Goal: Transaction & Acquisition: Purchase product/service

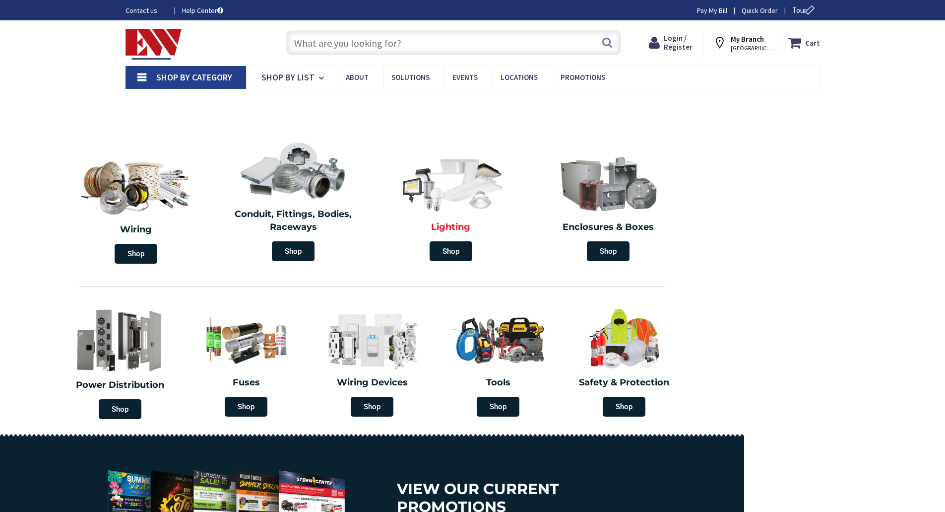
type input "[GEOGRAPHIC_DATA], [GEOGRAPHIC_DATA]"
click at [127, 410] on span "Shop" at bounding box center [120, 409] width 43 height 20
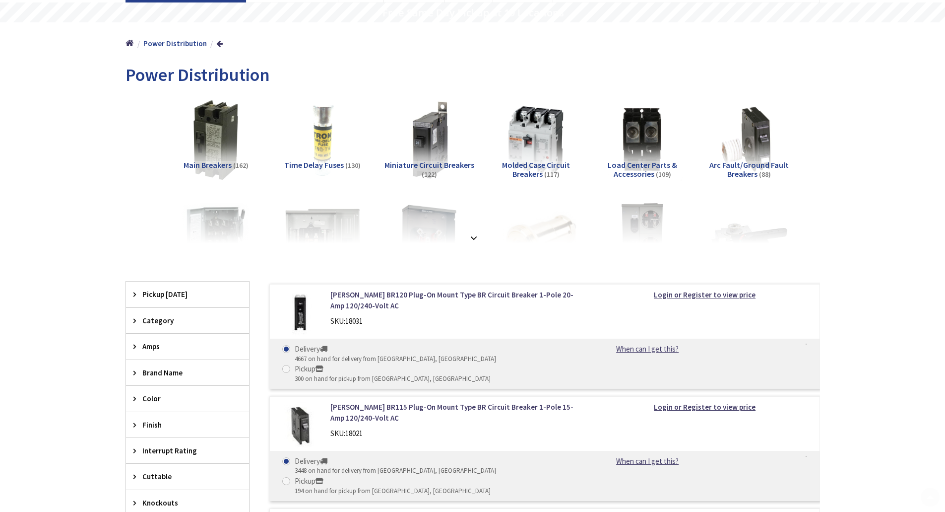
scroll to position [198, 0]
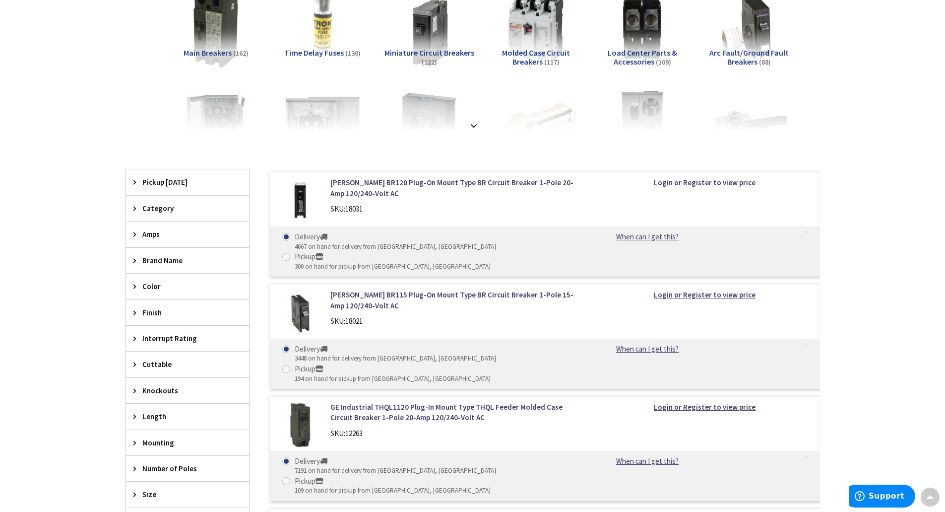
click at [134, 260] on icon at bounding box center [136, 260] width 7 height 7
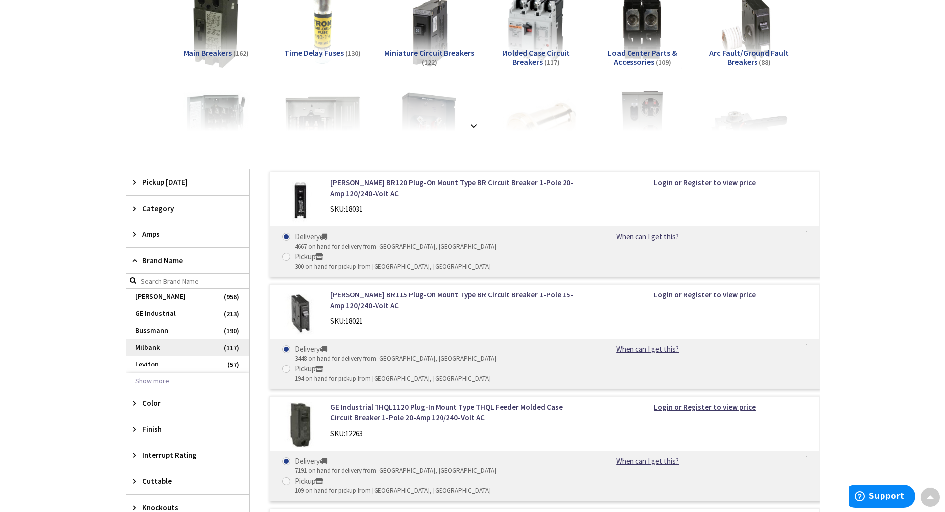
click at [144, 344] on span "Milbank" at bounding box center [187, 347] width 123 height 17
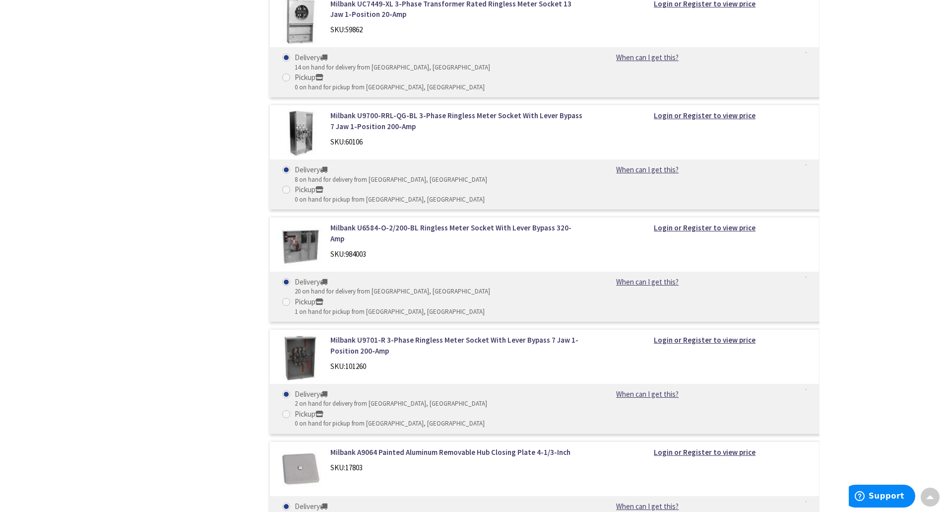
scroll to position [4069, 0]
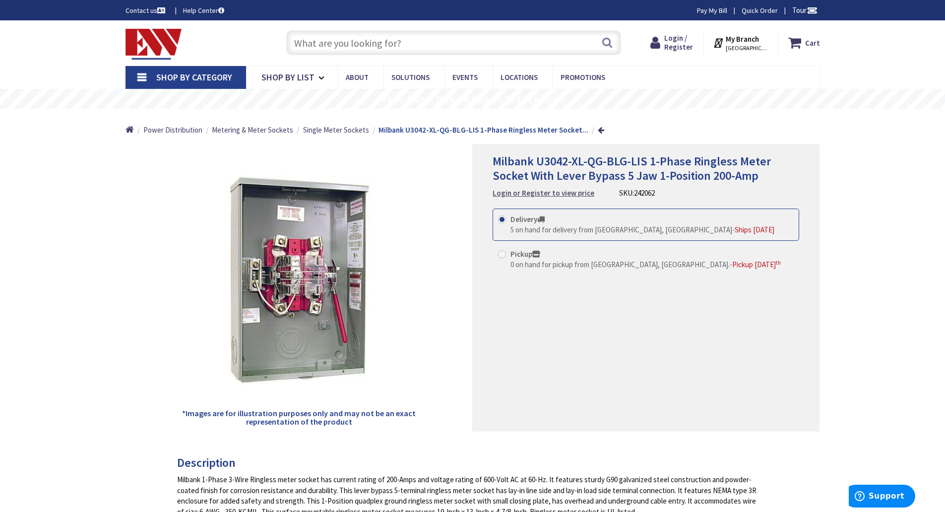
click at [502, 192] on strong "Login or Register to view price" at bounding box center [544, 192] width 102 height 9
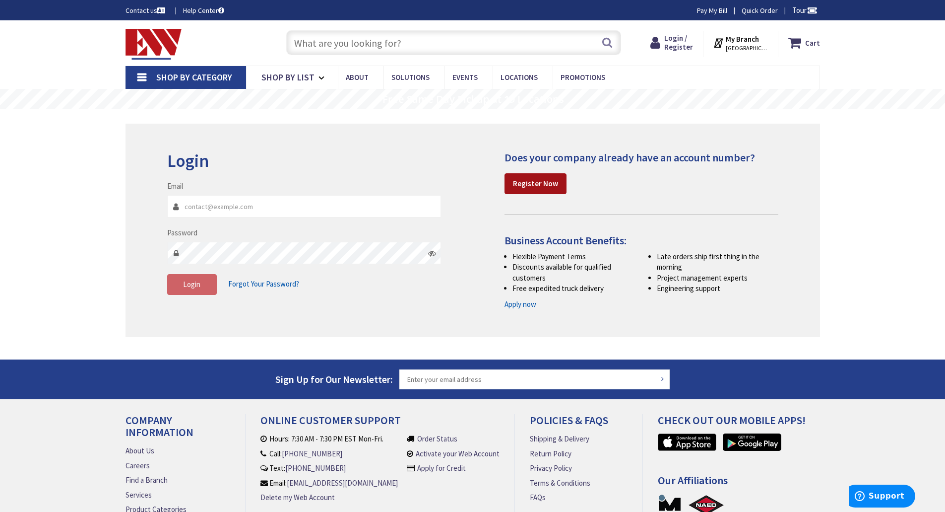
click at [553, 189] on link "Register Now" at bounding box center [536, 183] width 62 height 21
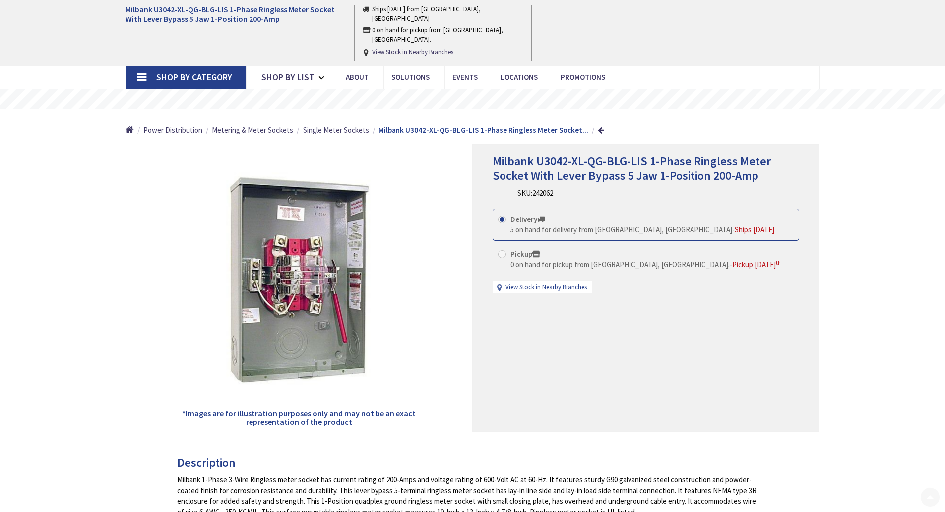
scroll to position [788, 0]
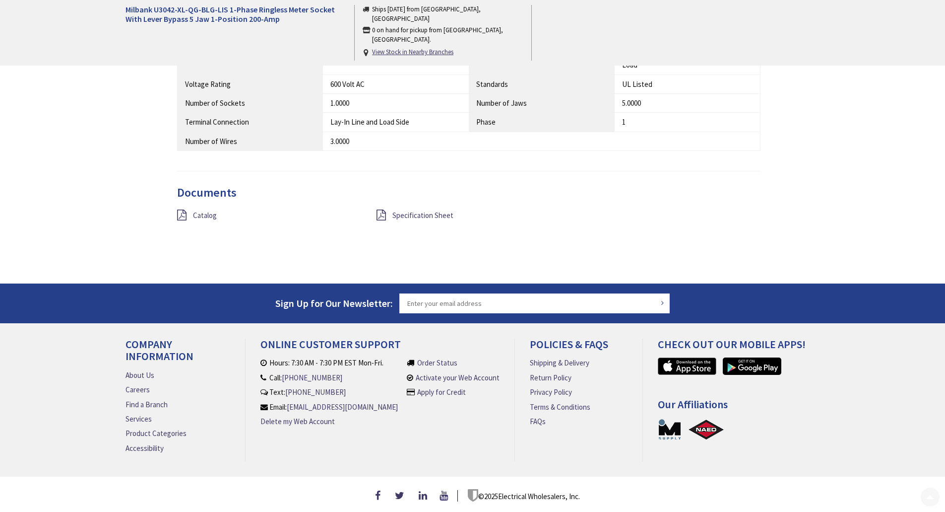
drag, startPoint x: 0, startPoint y: 0, endPoint x: 422, endPoint y: 181, distance: 459.5
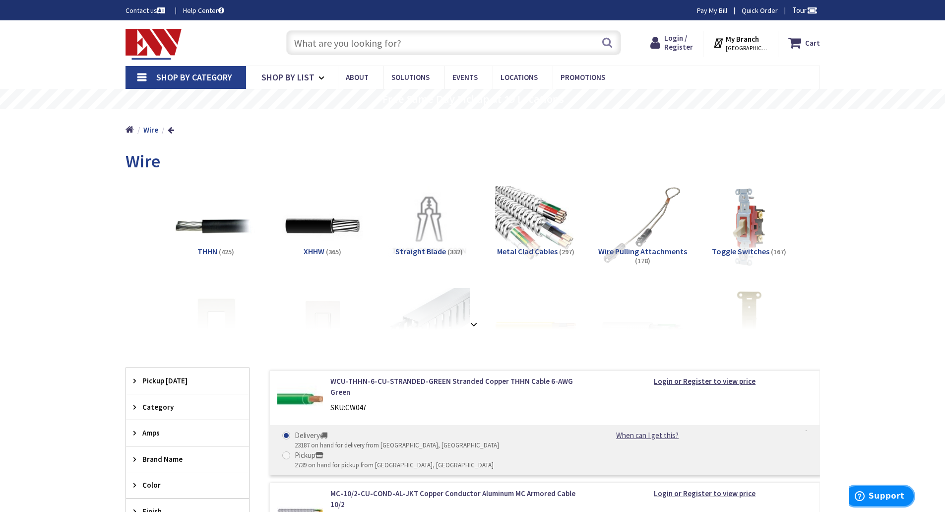
click at [884, 499] on span "Support" at bounding box center [887, 495] width 36 height 9
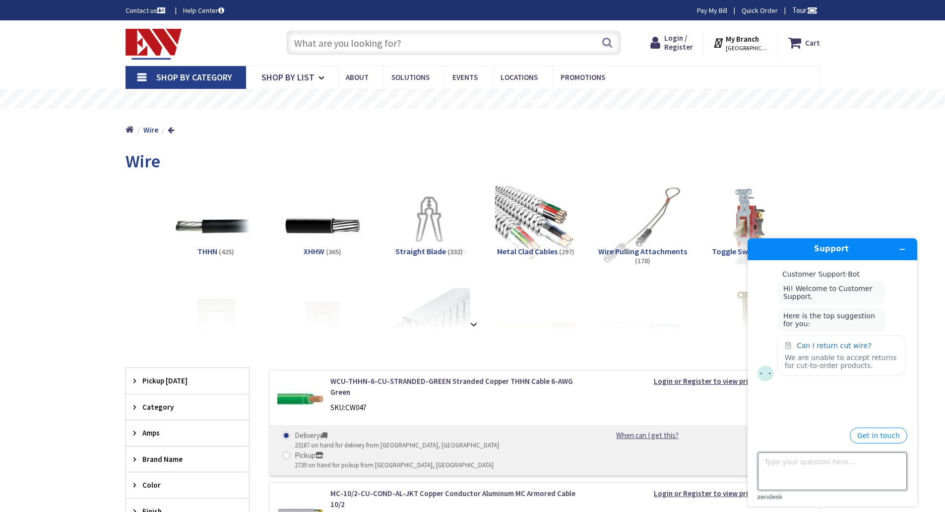
click at [809, 458] on textarea "Type your question here..." at bounding box center [832, 471] width 149 height 38
click at [873, 435] on button "Get in touch" at bounding box center [879, 435] width 58 height 16
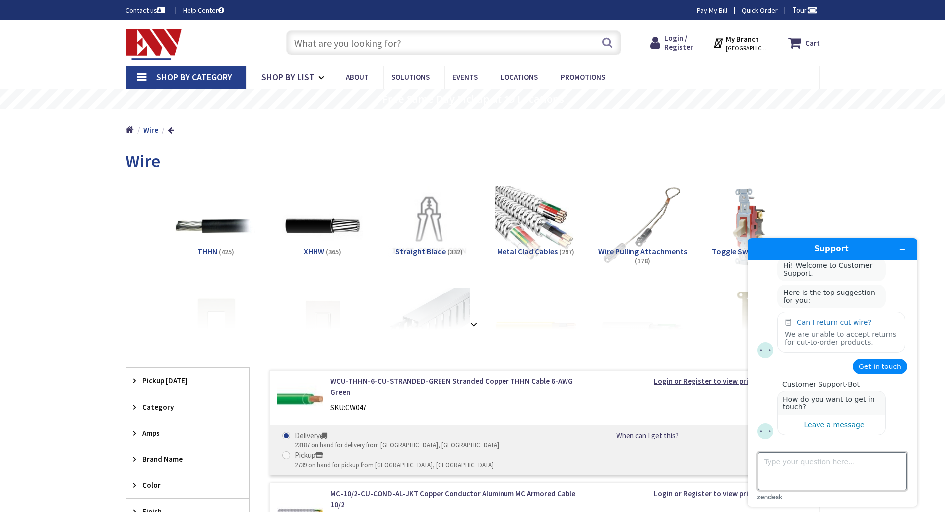
click at [821, 460] on textarea "Type your question here..." at bounding box center [832, 471] width 149 height 38
type textarea "Milbank U4721O-BL"
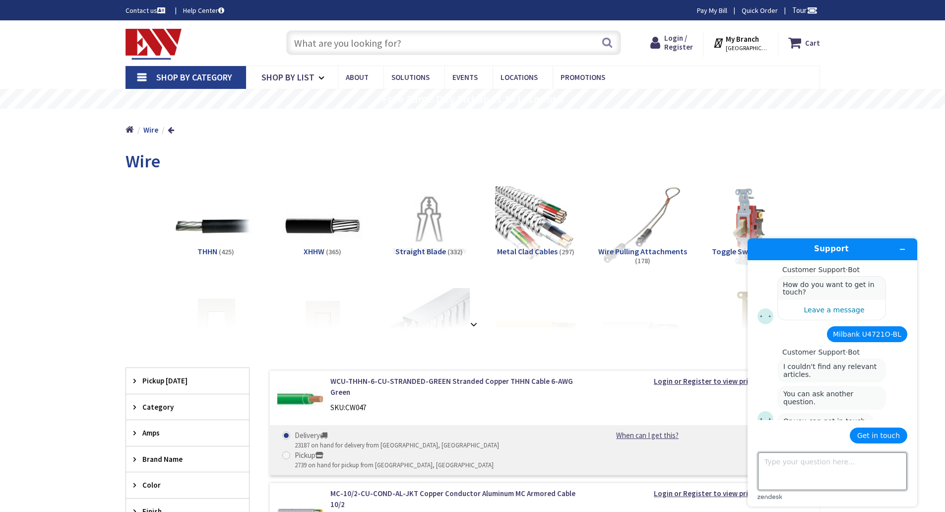
scroll to position [157, 0]
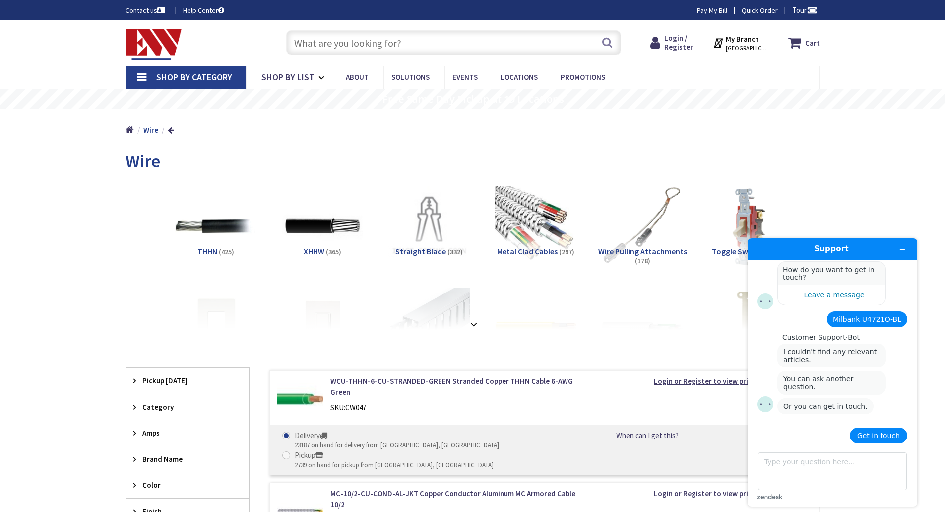
click at [877, 436] on button "Get in touch" at bounding box center [879, 435] width 58 height 16
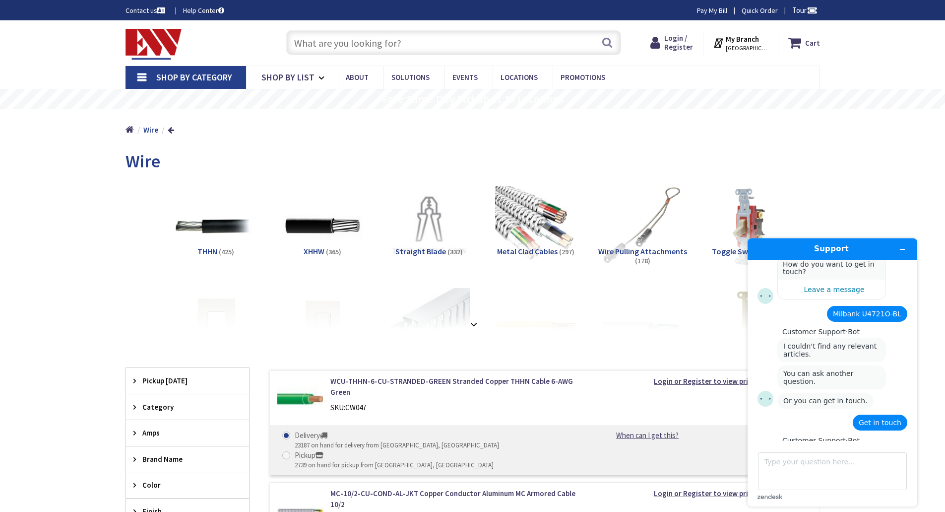
scroll to position [222, 0]
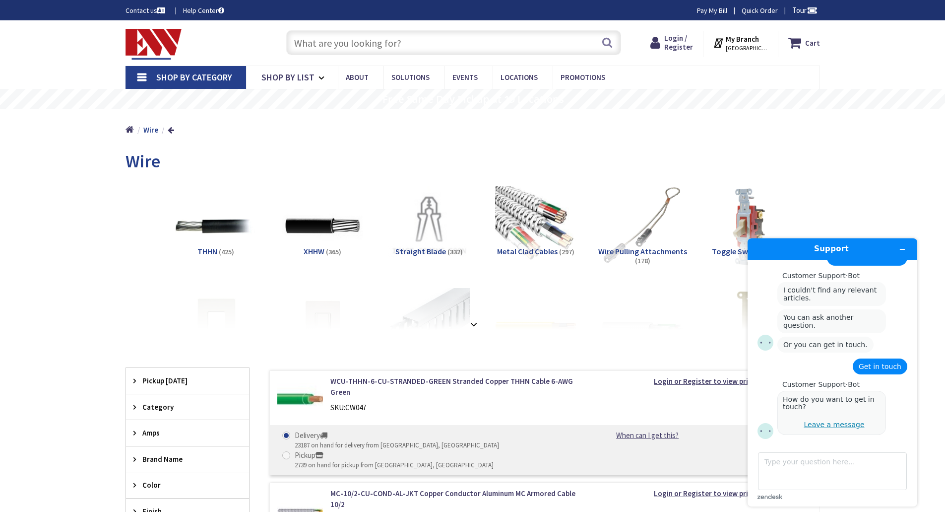
click at [841, 425] on div "Leave a message" at bounding box center [834, 424] width 61 height 8
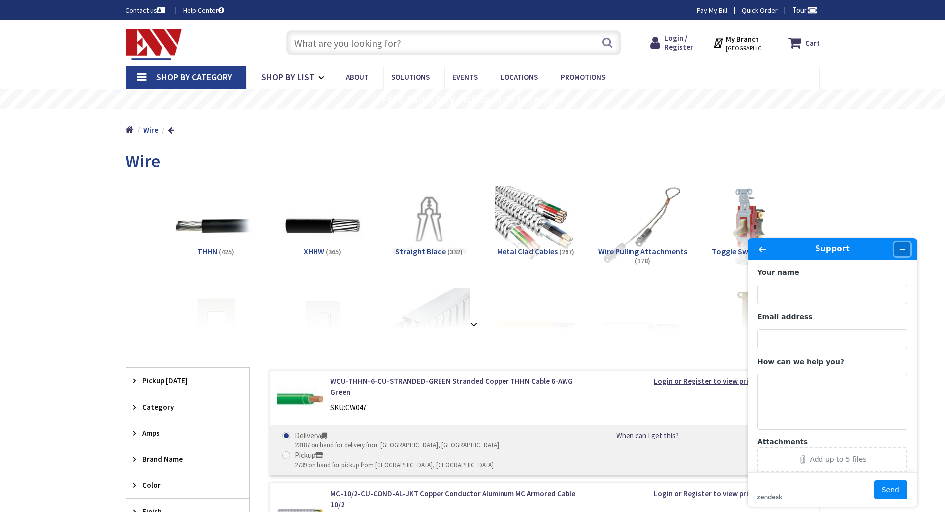
click at [903, 248] on icon "Minimize widget" at bounding box center [902, 249] width 7 height 7
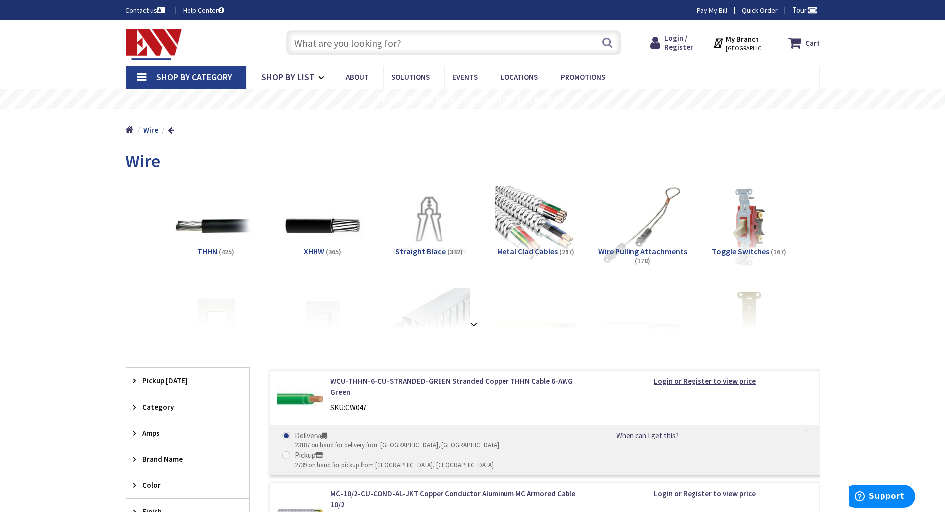
click at [472, 48] on input "text" at bounding box center [453, 42] width 335 height 25
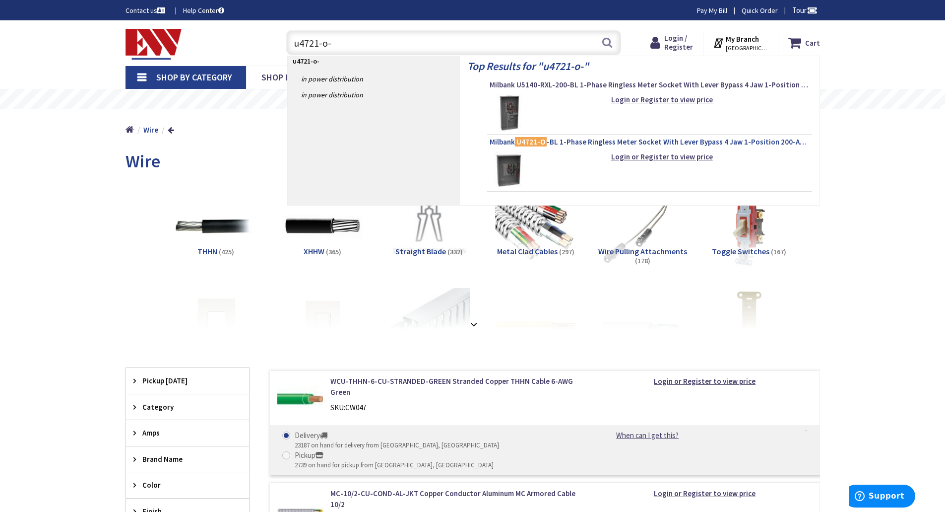
type input "u4721-o-"
click at [604, 142] on span "Milbank U4721-O -BL 1-Phase Ringless Meter Socket With Lever Bypass 4 Jaw 1-Pos…" at bounding box center [650, 142] width 320 height 10
